Goal: Task Accomplishment & Management: Use online tool/utility

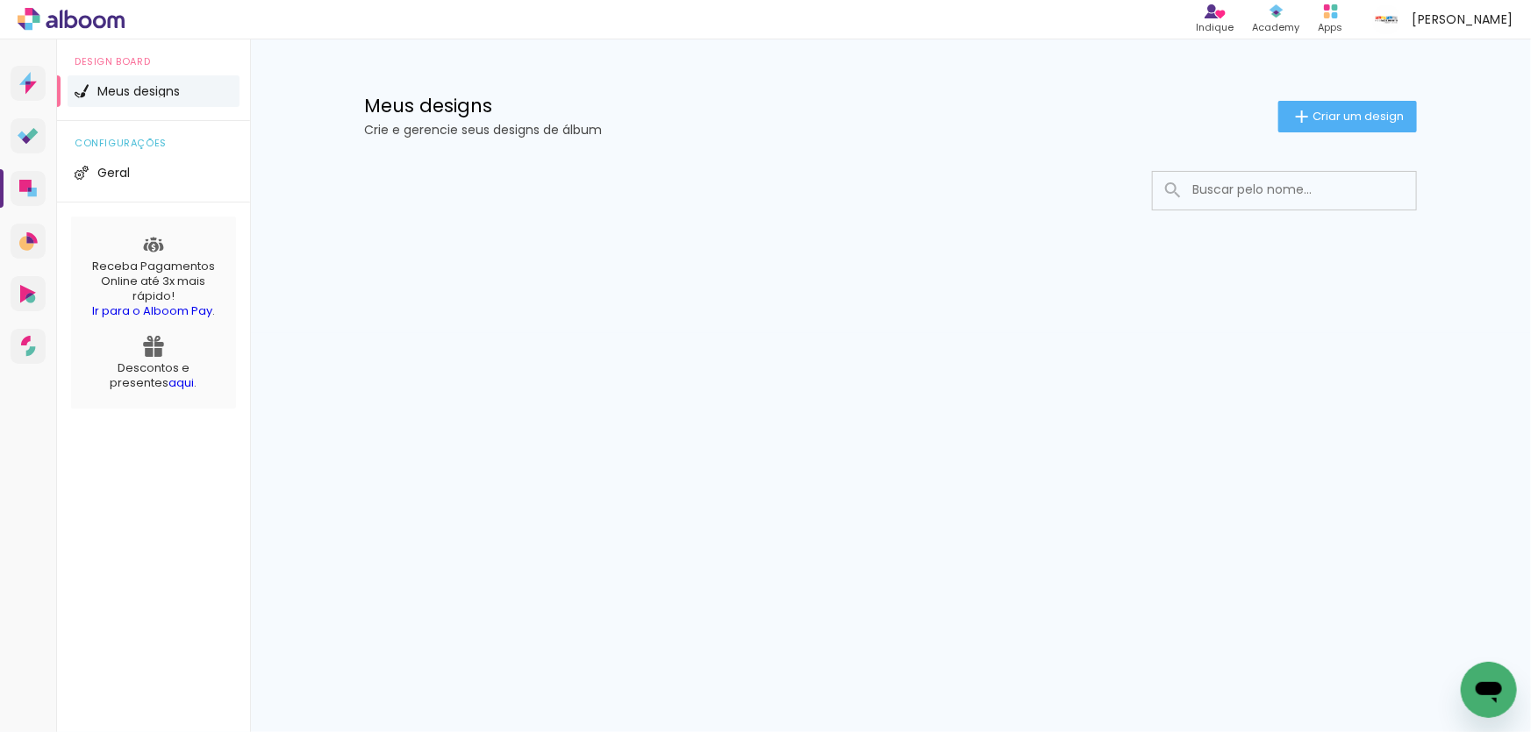
click at [482, 332] on div at bounding box center [890, 243] width 1140 height 180
click at [32, 183] on icon at bounding box center [28, 189] width 18 height 18
click at [32, 142] on icon at bounding box center [28, 136] width 21 height 17
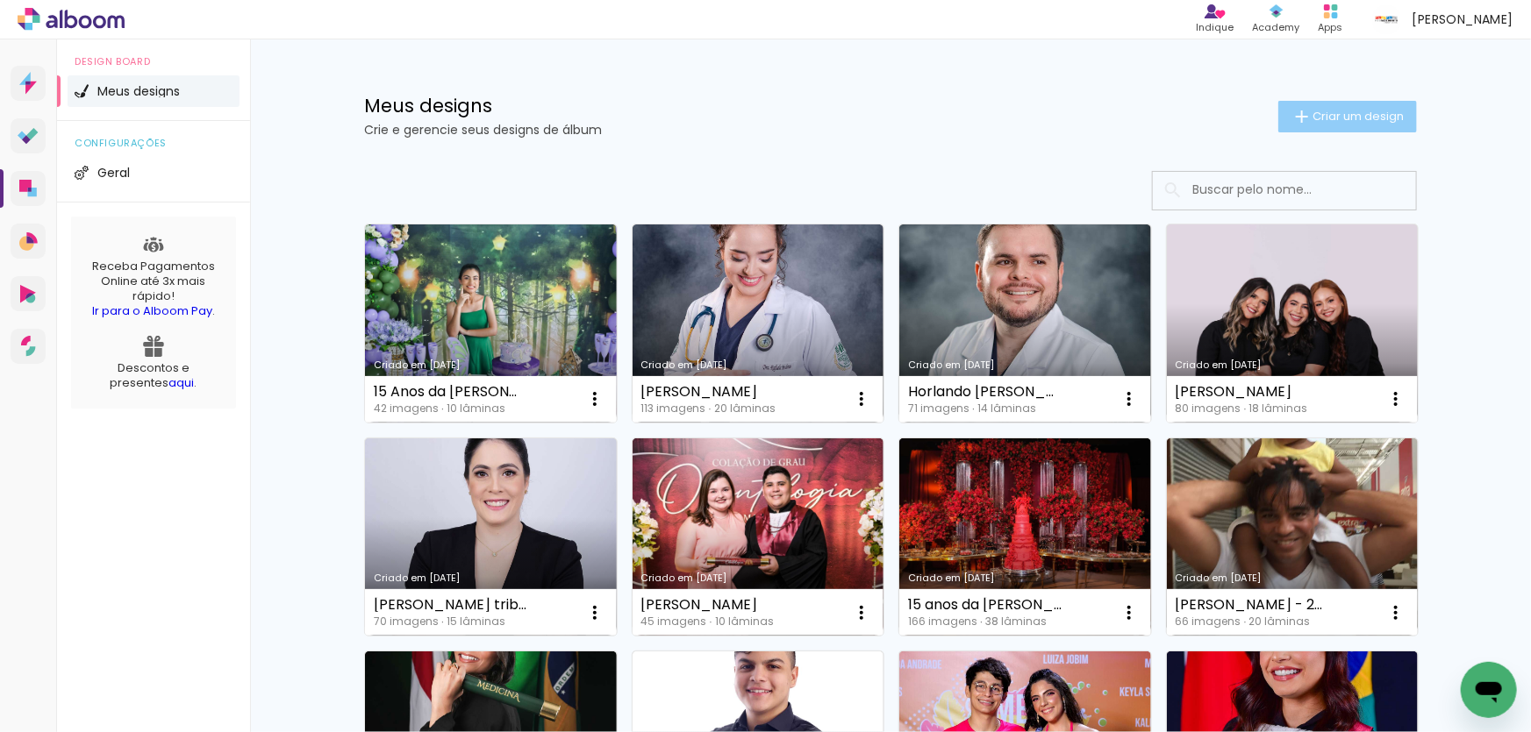
click at [1279, 118] on paper-button "Criar um design" at bounding box center [1347, 117] width 139 height 32
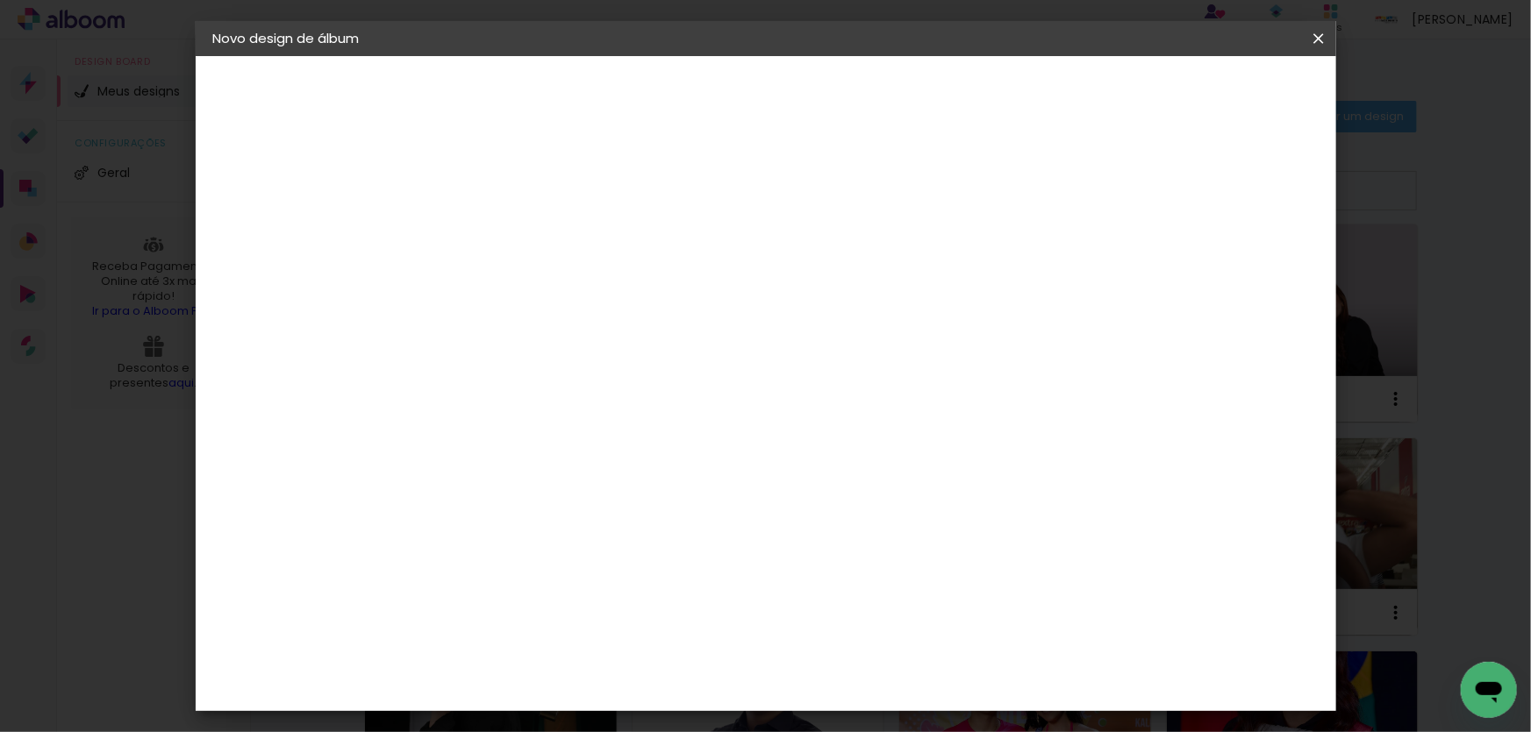
click at [1316, 35] on iron-icon at bounding box center [1318, 39] width 21 height 18
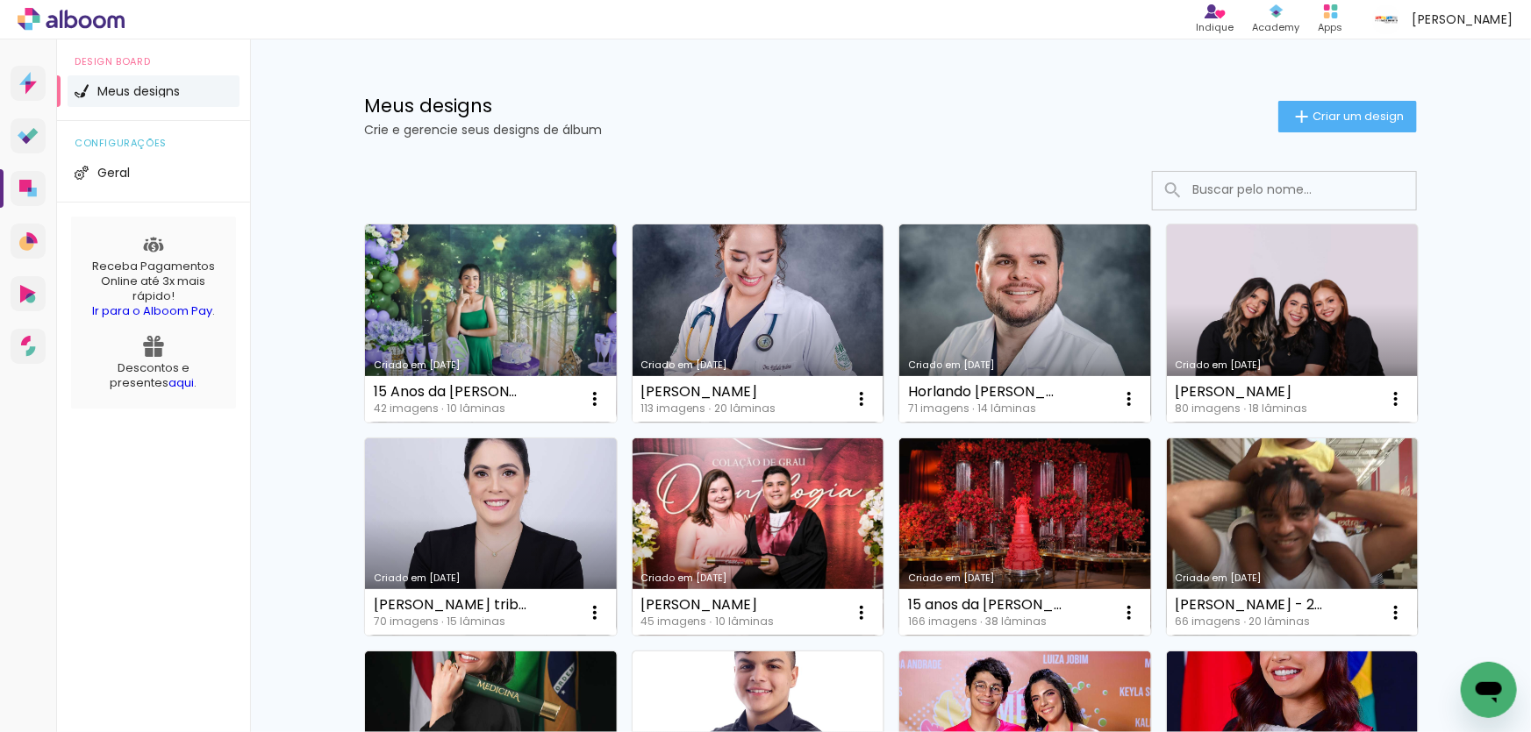
click at [1206, 196] on input at bounding box center [1308, 190] width 250 height 36
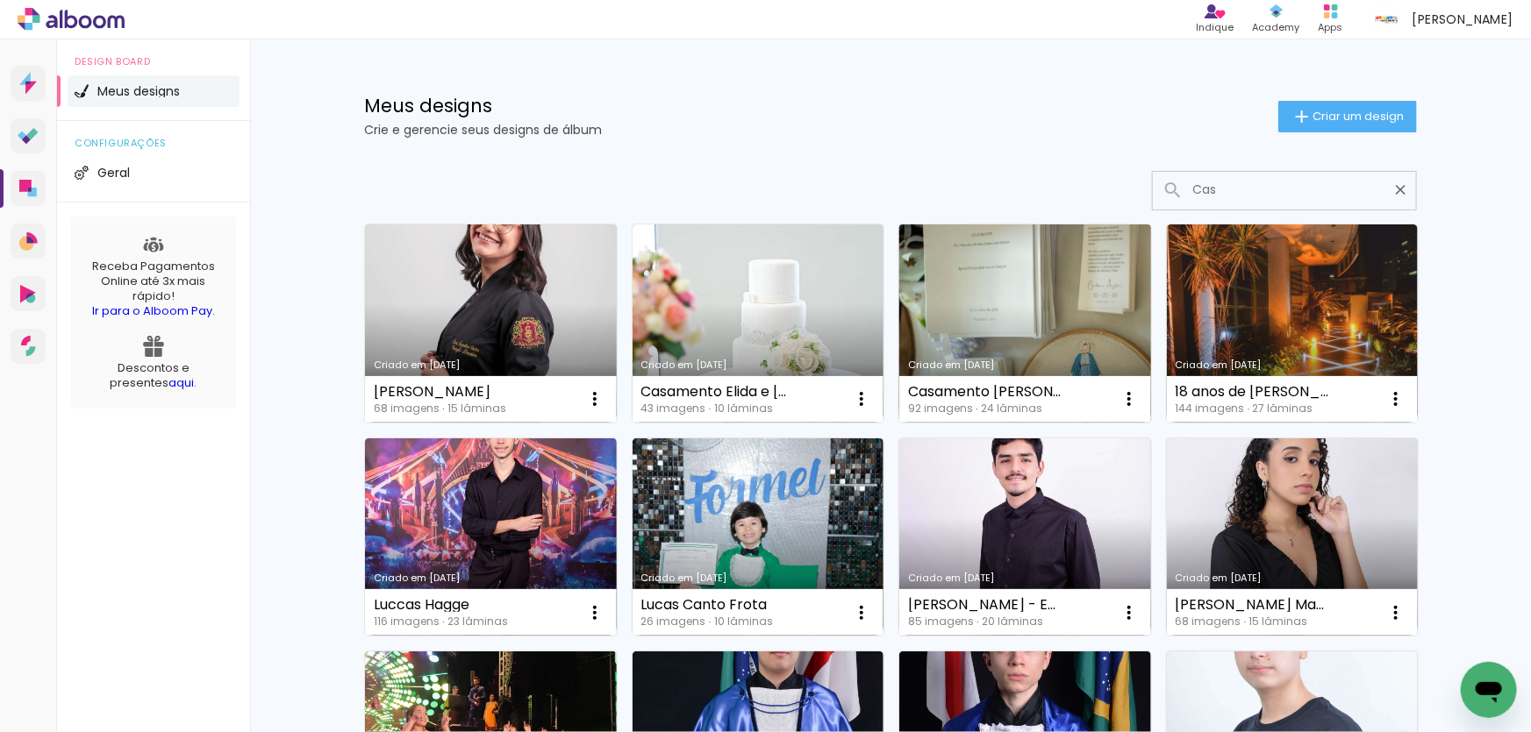
type input "Cas"
type paper-input "Cas"
click at [1061, 304] on link "Criado em [DATE]" at bounding box center [1025, 324] width 252 height 198
